Goal: Information Seeking & Learning: Learn about a topic

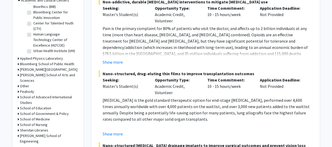
scroll to position [186, 0]
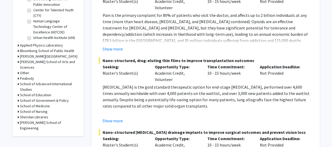
click at [35, 103] on h3 "School of Medicine" at bounding box center [35, 106] width 30 height 6
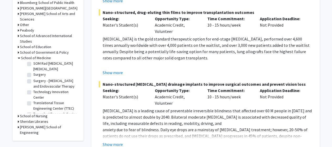
scroll to position [831, 0]
click at [33, 78] on label "Surgery" at bounding box center [39, 75] width 13 height 6
click at [33, 76] on input "Surgery" at bounding box center [34, 73] width 3 height 3
checkbox input "true"
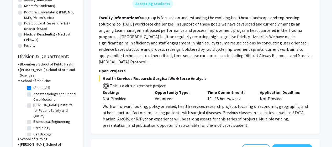
scroll to position [117, 0]
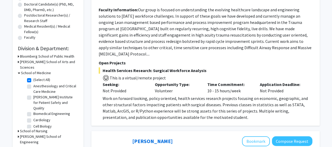
click at [33, 83] on label "Anesthesiology and Critical Care Medicine" at bounding box center [55, 88] width 44 height 11
click at [33, 83] on input "Anesthesiology and Critical Care Medicine" at bounding box center [34, 84] width 3 height 3
checkbox input "true"
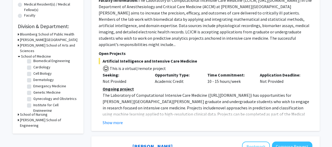
scroll to position [47, 0]
click at [33, 83] on label "Emergency Medicine" at bounding box center [49, 86] width 33 height 6
click at [33, 83] on input "Emergency Medicine" at bounding box center [34, 84] width 3 height 3
checkbox input "true"
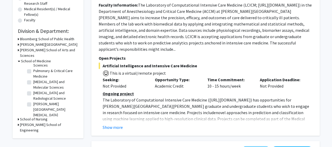
scroll to position [267, 0]
click at [33, 79] on label "Pulmonary & Critical Care Medicine" at bounding box center [55, 73] width 44 height 11
click at [33, 71] on input "Pulmonary & Critical Care Medicine" at bounding box center [34, 69] width 3 height 3
checkbox input "true"
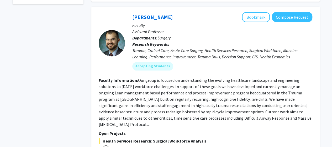
scroll to position [268, 0]
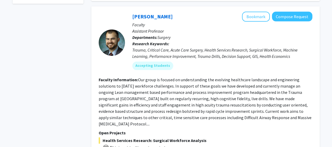
click at [154, 64] on div "[PERSON_NAME] Bookmark Compose Request Faculty Assistant Professor Departments:…" at bounding box center [218, 43] width 187 height 62
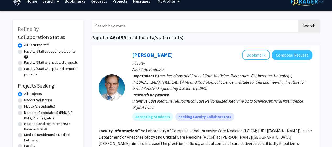
scroll to position [0, 0]
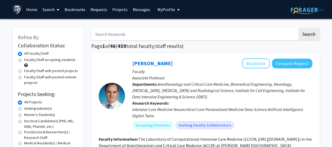
click at [179, 30] on input "Search Keywords" at bounding box center [194, 34] width 206 height 12
type input "prehospital"
click at [298, 28] on button "Search" at bounding box center [309, 34] width 22 height 12
checkbox input "false"
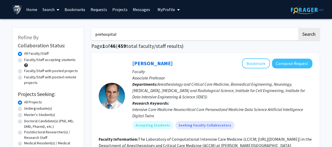
checkbox input "false"
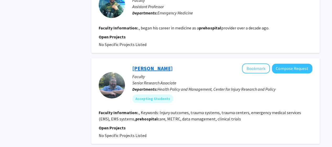
scroll to position [325, 0]
